Goal: Find specific page/section: Find specific page/section

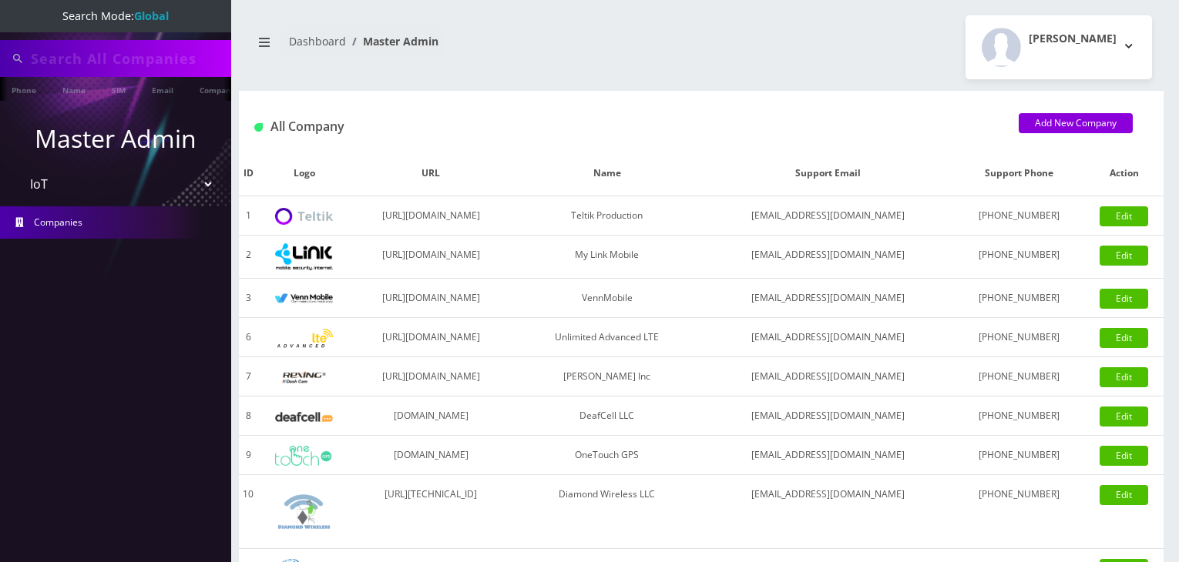
select select "13"
click at [156, 182] on select "Please select a Company Teltik Production My Link Mobile VennMobile Unlimited A…" at bounding box center [116, 185] width 196 height 29
click at [18, 171] on select "Please select a Company Teltik Production My Link Mobile VennMobile Unlimited A…" at bounding box center [116, 185] width 196 height 29
click at [108, 58] on input "text" at bounding box center [129, 58] width 196 height 29
click at [55, 62] on input "text" at bounding box center [129, 58] width 196 height 29
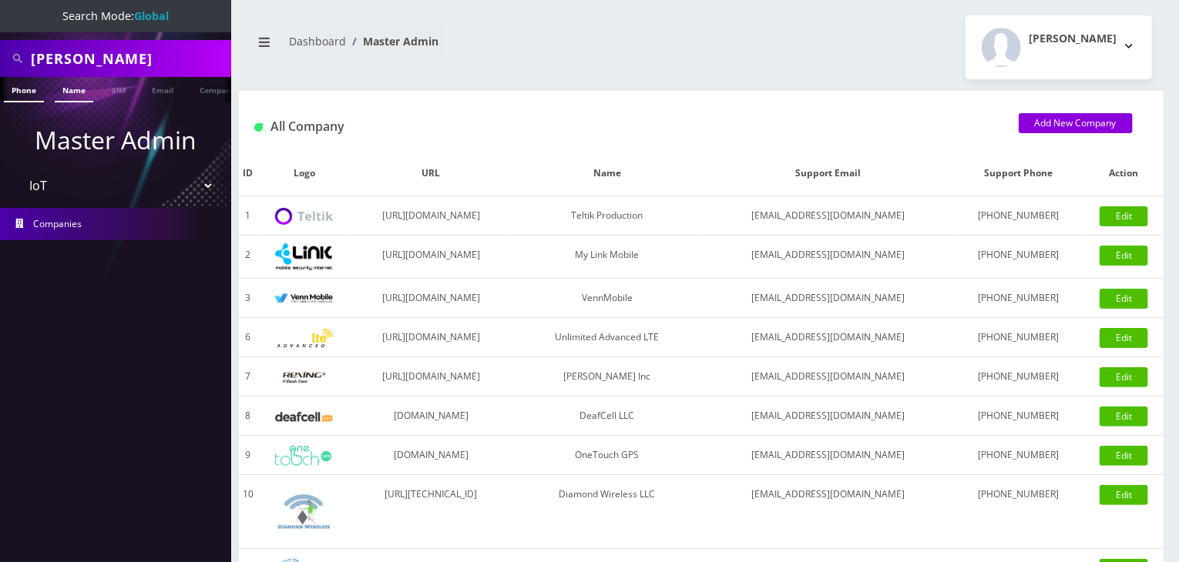
type input "[PERSON_NAME]"
click at [63, 96] on link "Name" at bounding box center [74, 89] width 39 height 25
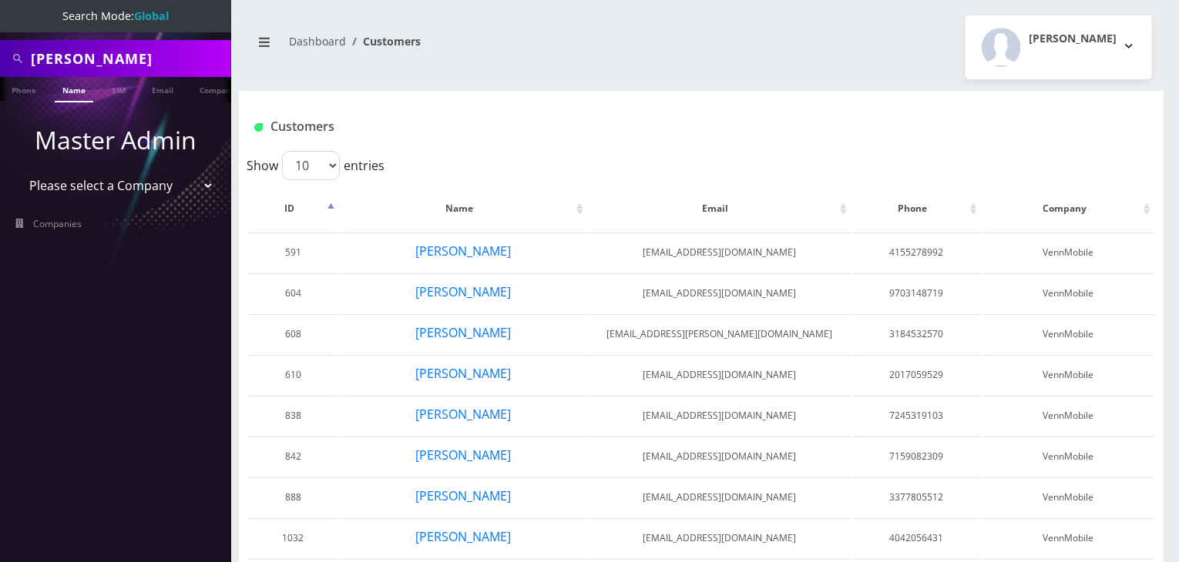
click at [102, 192] on select "Please select a Company Teltik Production My Link Mobile VennMobile Unlimited A…" at bounding box center [116, 185] width 196 height 29
select select "13"
click at [18, 171] on select "Please select a Company Teltik Production My Link Mobile VennMobile Unlimited A…" at bounding box center [116, 185] width 196 height 29
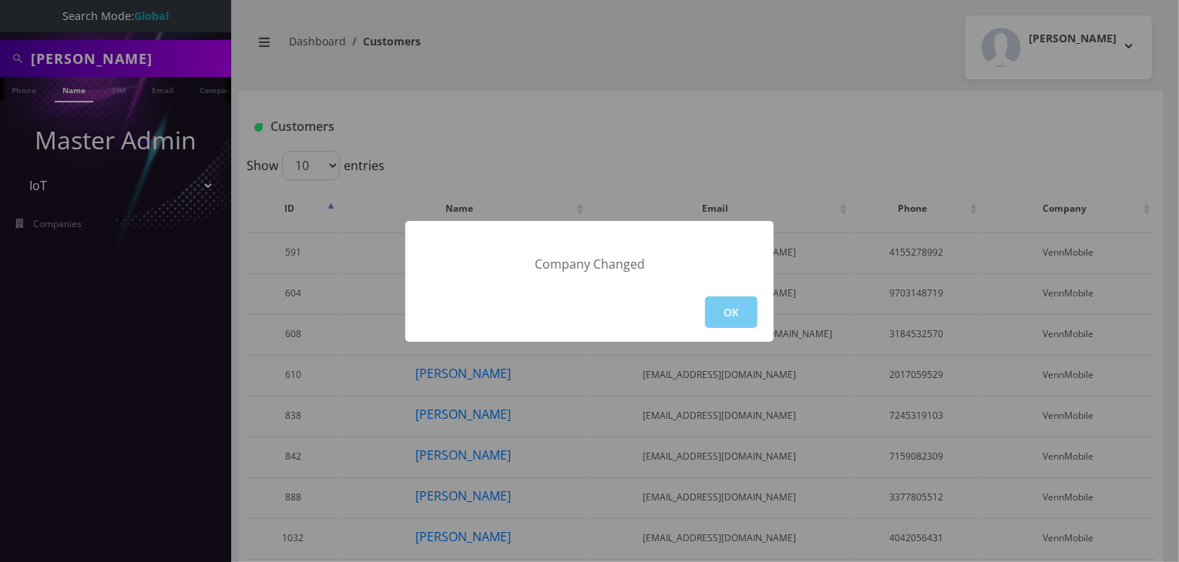
click at [739, 309] on button "OK" at bounding box center [731, 313] width 52 height 32
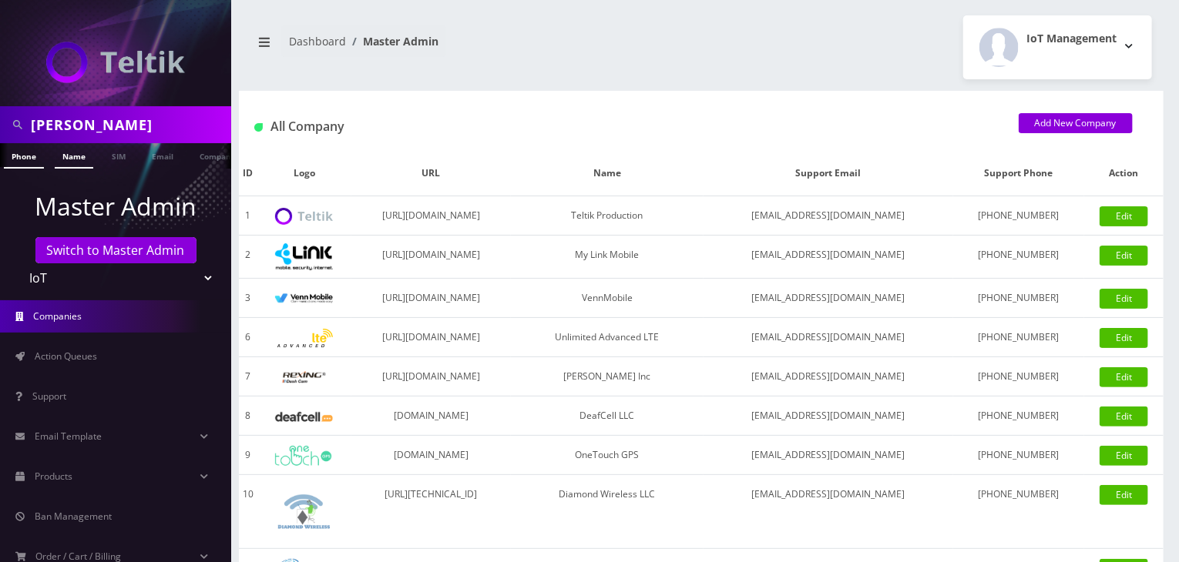
click at [79, 159] on link "Name" at bounding box center [74, 155] width 39 height 25
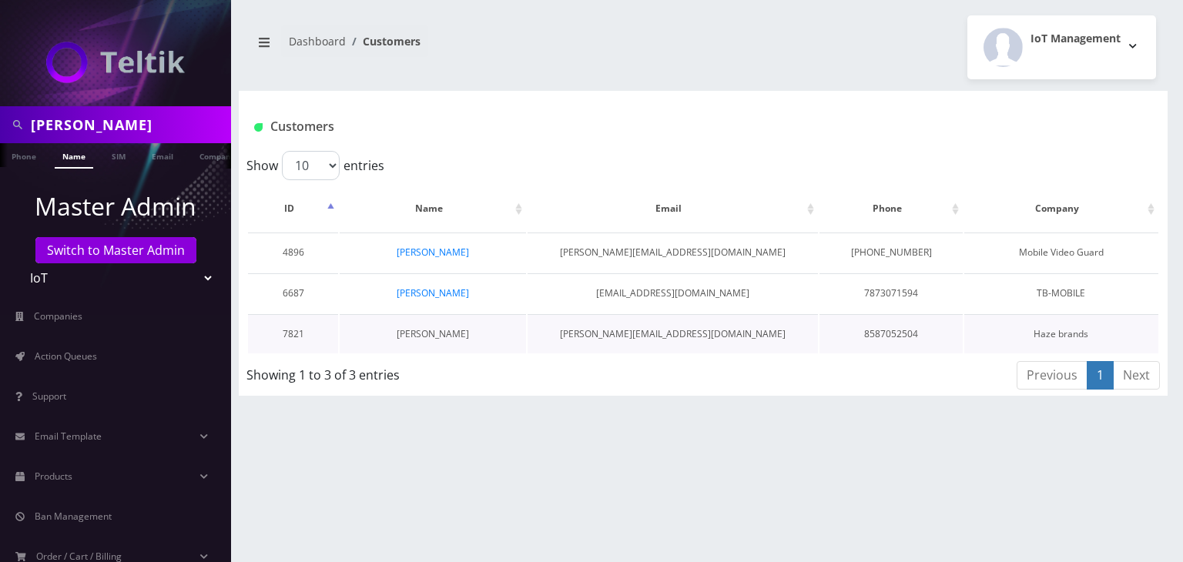
click at [440, 330] on link "[PERSON_NAME]" at bounding box center [433, 333] width 72 height 13
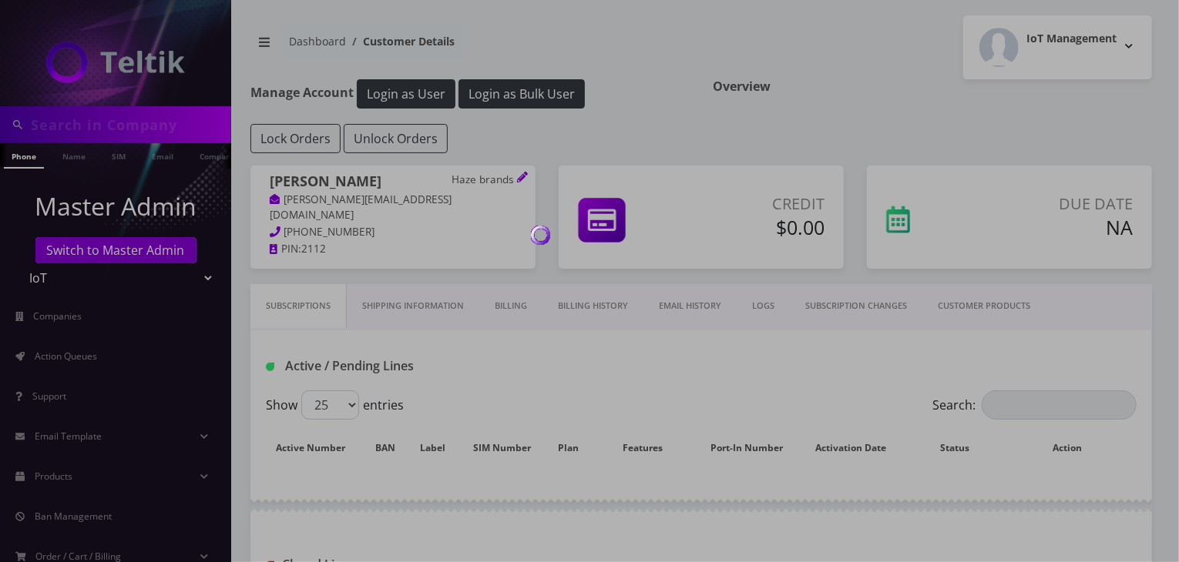
type input "[PERSON_NAME]"
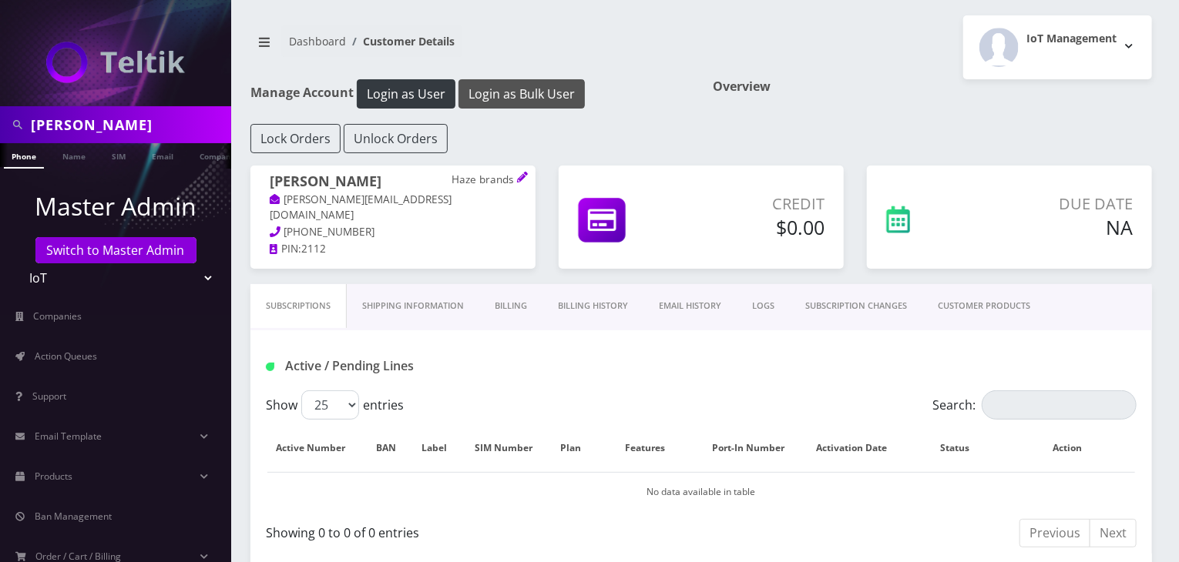
click at [555, 99] on button "Login as Bulk User" at bounding box center [521, 93] width 126 height 29
